Goal: Task Accomplishment & Management: Manage account settings

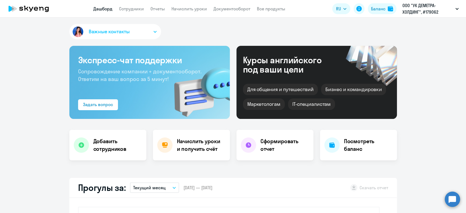
select select "30"
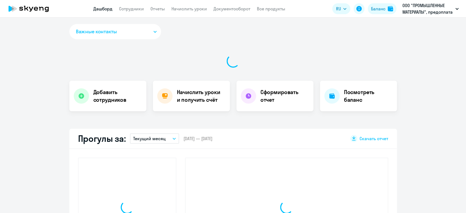
select select "30"
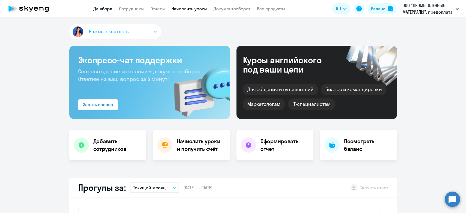
click at [181, 10] on link "Начислить уроки" at bounding box center [188, 8] width 35 height 5
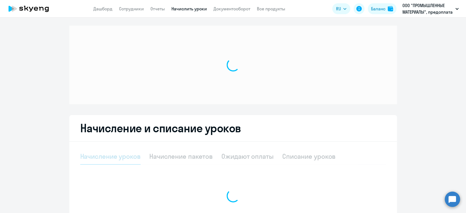
select select "10"
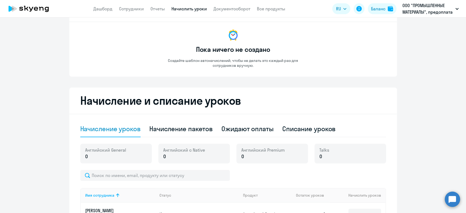
scroll to position [61, 0]
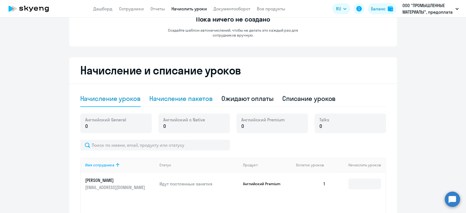
click at [186, 98] on div "Начисление пакетов" at bounding box center [180, 98] width 63 height 9
select select "10"
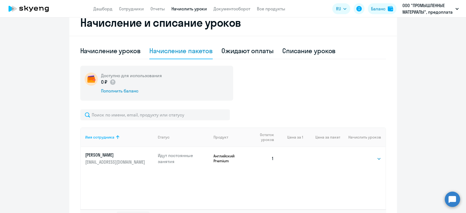
scroll to position [150, 0]
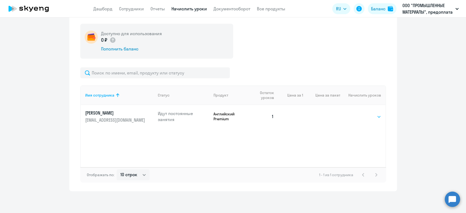
click at [363, 118] on select "Выбрать 4 8 16 32 64 96 128" at bounding box center [370, 117] width 22 height 7
select select "16"
click at [359, 114] on select "Выбрать 4 8 16 32 64 96 128" at bounding box center [370, 117] width 22 height 7
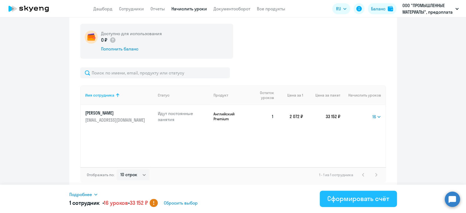
click at [354, 200] on div "Сформировать счёт" at bounding box center [358, 198] width 62 height 9
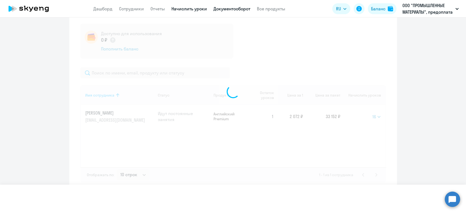
select select
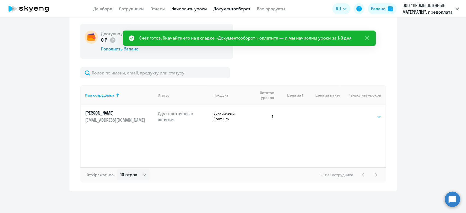
click at [231, 6] on link "Документооборот" at bounding box center [231, 8] width 37 height 5
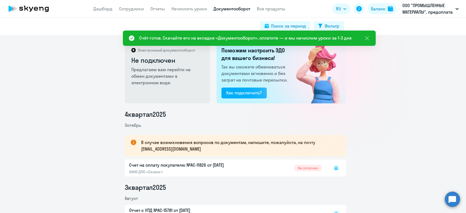
click at [330, 170] on div at bounding box center [330, 168] width 18 height 13
click at [334, 169] on rect at bounding box center [336, 168] width 7 height 7
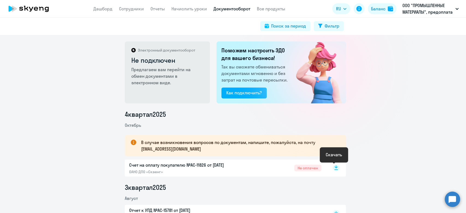
click at [334, 170] on icon at bounding box center [335, 170] width 3 height 1
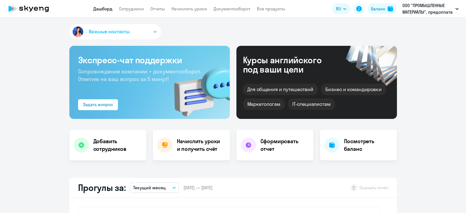
select select "30"
click at [224, 6] on link "Документооборот" at bounding box center [231, 8] width 37 height 5
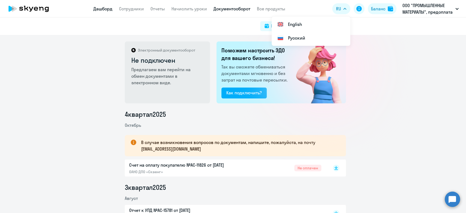
click at [112, 9] on link "Дашборд" at bounding box center [102, 8] width 19 height 5
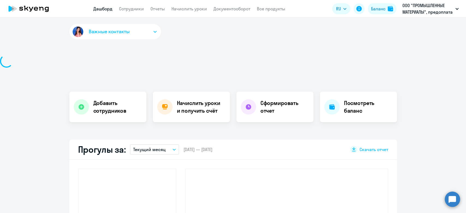
select select "30"
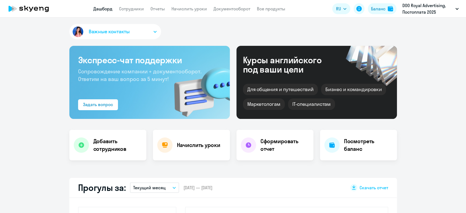
select select "30"
click at [193, 10] on link "Начислить уроки" at bounding box center [188, 8] width 35 height 5
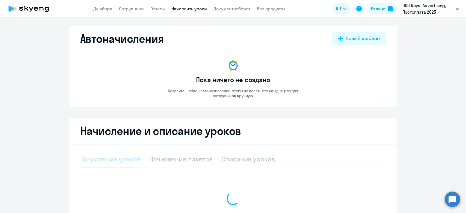
select select "10"
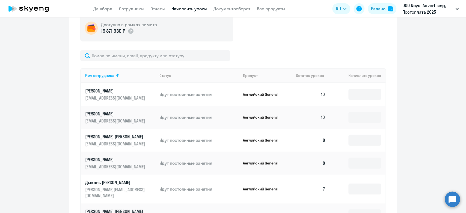
scroll to position [182, 0]
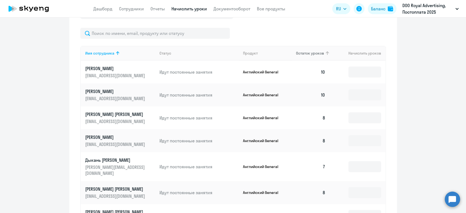
click at [298, 53] on span "Остаток уроков" at bounding box center [310, 53] width 28 height 5
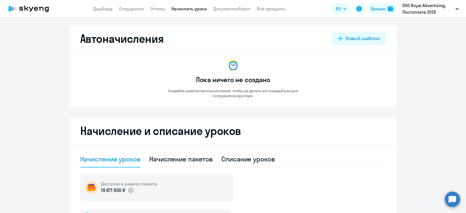
scroll to position [121, 0]
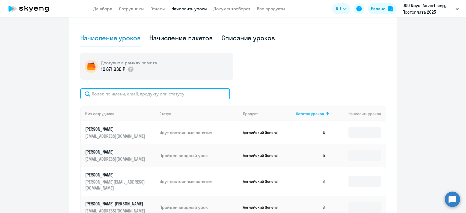
click at [123, 96] on input "text" at bounding box center [155, 93] width 150 height 11
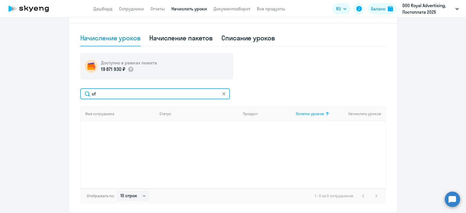
type input "c"
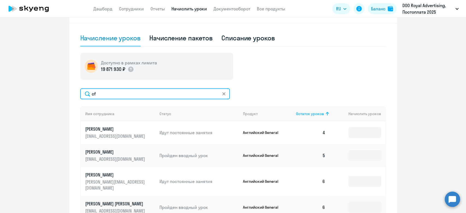
type input "c"
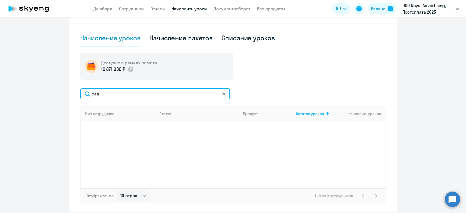
type input "сав"
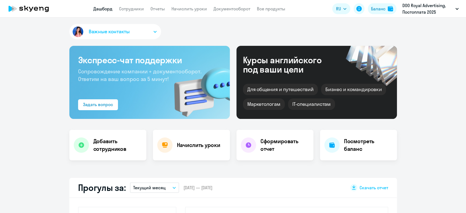
select select "30"
click at [136, 11] on link "Сотрудники" at bounding box center [131, 8] width 25 height 5
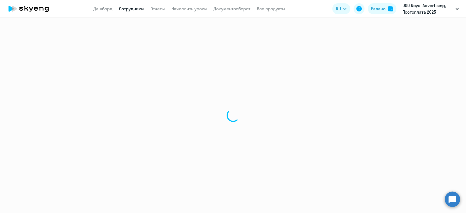
select select "30"
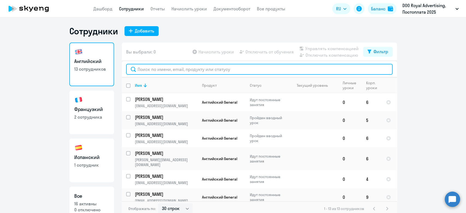
click at [197, 74] on input "text" at bounding box center [259, 69] width 266 height 11
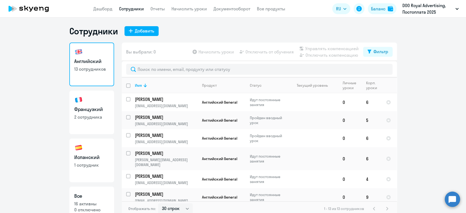
click at [90, 162] on p "1 сотрудник" at bounding box center [91, 165] width 35 height 6
select select "30"
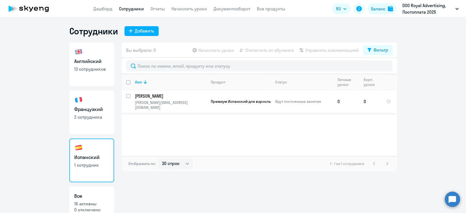
click at [129, 98] on input "select row 40476524" at bounding box center [131, 99] width 11 height 11
checkbox input "true"
click at [219, 51] on span "Начислить уроки" at bounding box center [215, 50] width 35 height 7
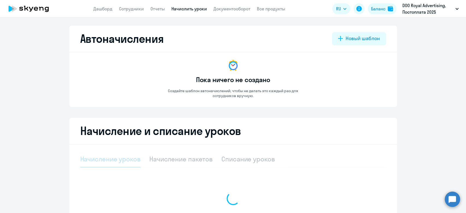
select select "10"
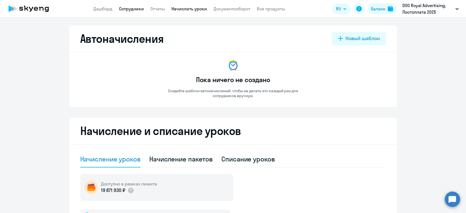
click at [130, 7] on link "Сотрудники" at bounding box center [131, 8] width 25 height 5
select select "30"
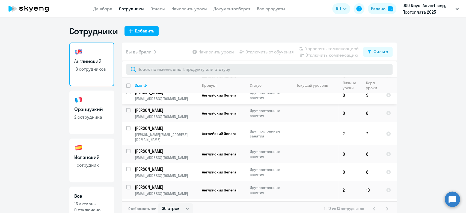
scroll to position [121, 0]
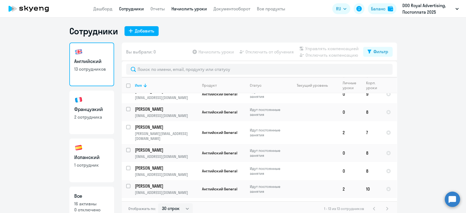
click at [179, 6] on link "Начислить уроки" at bounding box center [188, 8] width 35 height 5
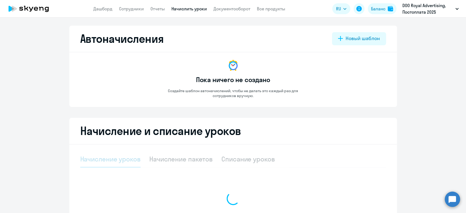
select select "10"
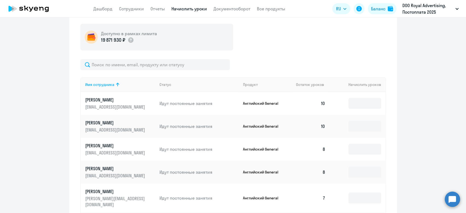
scroll to position [151, 0]
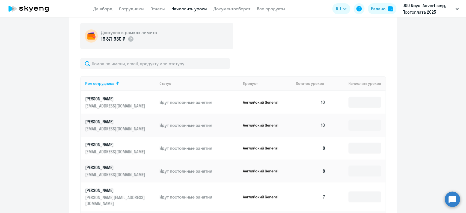
click at [135, 72] on div "Имя сотрудника Статус Продукт Остаток уроков [PERSON_NAME] уроков [PERSON_NAME]…" at bounding box center [233, 199] width 306 height 282
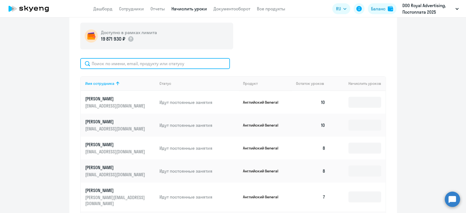
click at [137, 66] on input "text" at bounding box center [155, 63] width 150 height 11
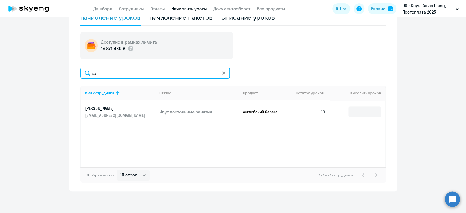
type input "с"
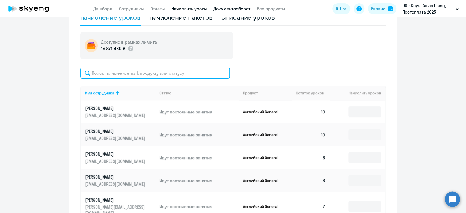
scroll to position [151, 0]
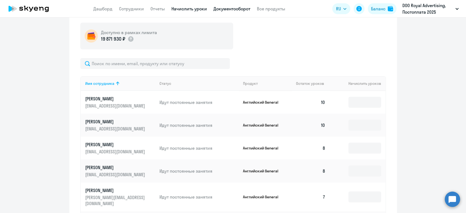
click at [235, 11] on link "Документооборот" at bounding box center [231, 8] width 37 height 5
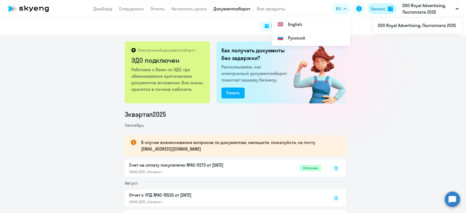
click at [385, 10] on button "Баланс" at bounding box center [382, 8] width 29 height 11
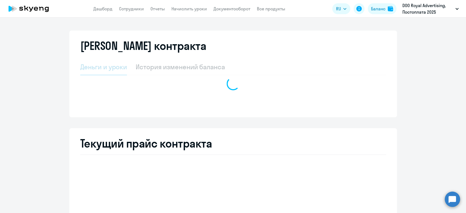
select select "english_adult_not_native_speaker"
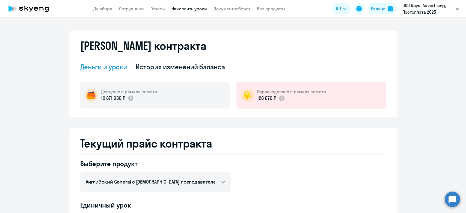
click at [193, 9] on link "Начислить уроки" at bounding box center [188, 8] width 35 height 5
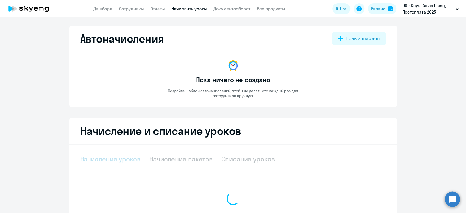
select select "10"
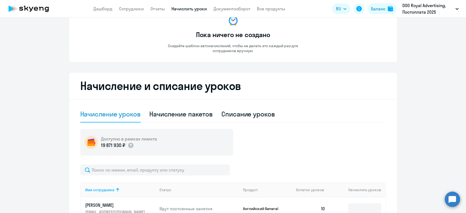
scroll to position [61, 0]
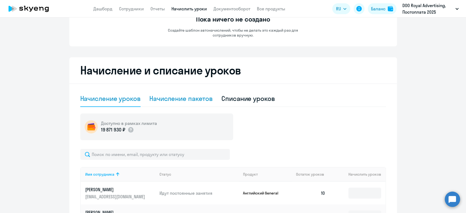
click at [190, 103] on div "Начисление пакетов" at bounding box center [180, 99] width 63 height 16
select select "10"
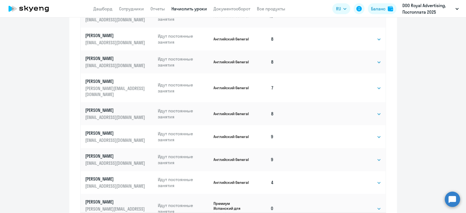
scroll to position [309, 0]
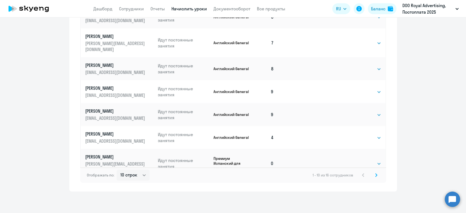
click at [373, 178] on svg-icon at bounding box center [376, 175] width 7 height 7
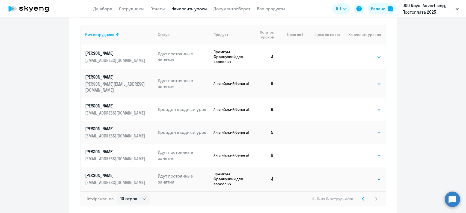
scroll to position [221, 0]
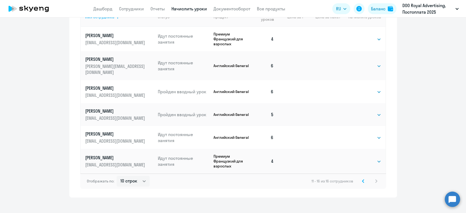
click at [362, 179] on icon at bounding box center [363, 181] width 2 height 4
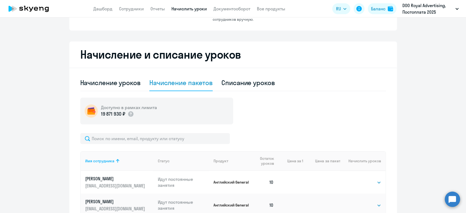
scroll to position [66, 0]
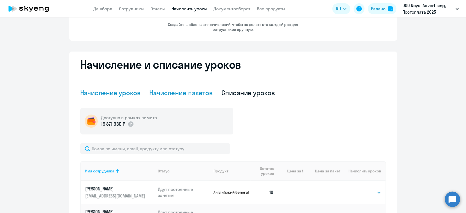
click at [118, 91] on div "Начисление уроков" at bounding box center [110, 92] width 60 height 9
select select "10"
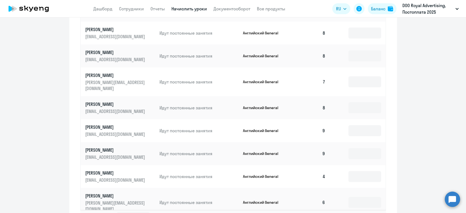
scroll to position [304, 0]
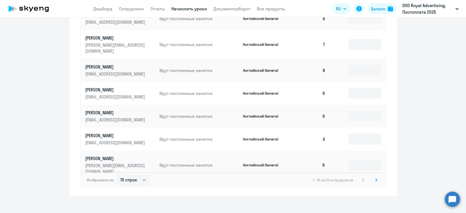
click at [374, 177] on svg-icon at bounding box center [376, 180] width 7 height 7
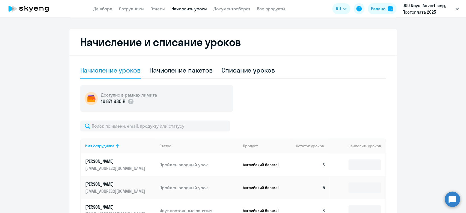
scroll to position [0, 0]
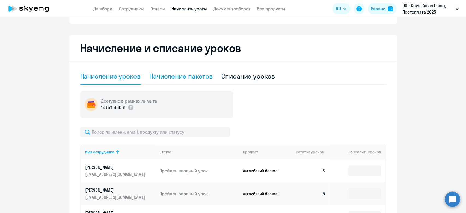
click at [166, 75] on div "Начисление пакетов" at bounding box center [180, 76] width 63 height 9
select select "10"
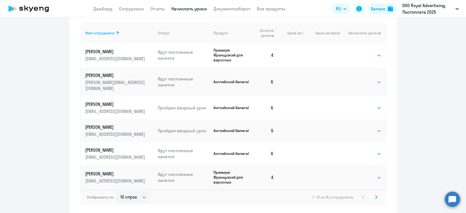
click at [375, 196] on icon at bounding box center [376, 197] width 2 height 3
click at [362, 195] on icon at bounding box center [363, 197] width 2 height 4
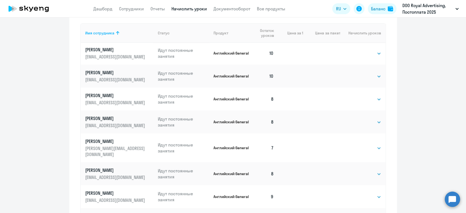
scroll to position [2, 0]
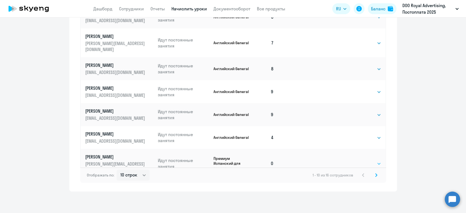
click at [369, 161] on select "Выбрать 4 8 16 32 64 96 128" at bounding box center [370, 164] width 22 height 7
select select "4"
click at [359, 161] on select "Выбрать 4 8 16 32 64 96 128" at bounding box center [370, 164] width 22 height 7
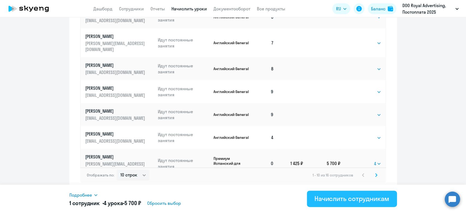
click at [353, 199] on div "Начислить сотрудникам" at bounding box center [351, 198] width 75 height 9
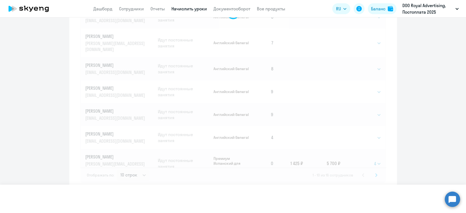
select select
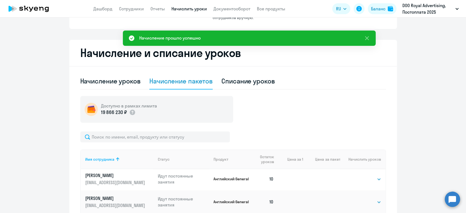
scroll to position [48, 0]
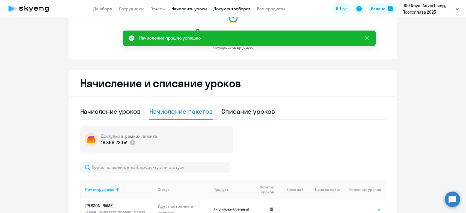
click at [235, 8] on link "Документооборот" at bounding box center [231, 8] width 37 height 5
